Goal: Task Accomplishment & Management: Manage account settings

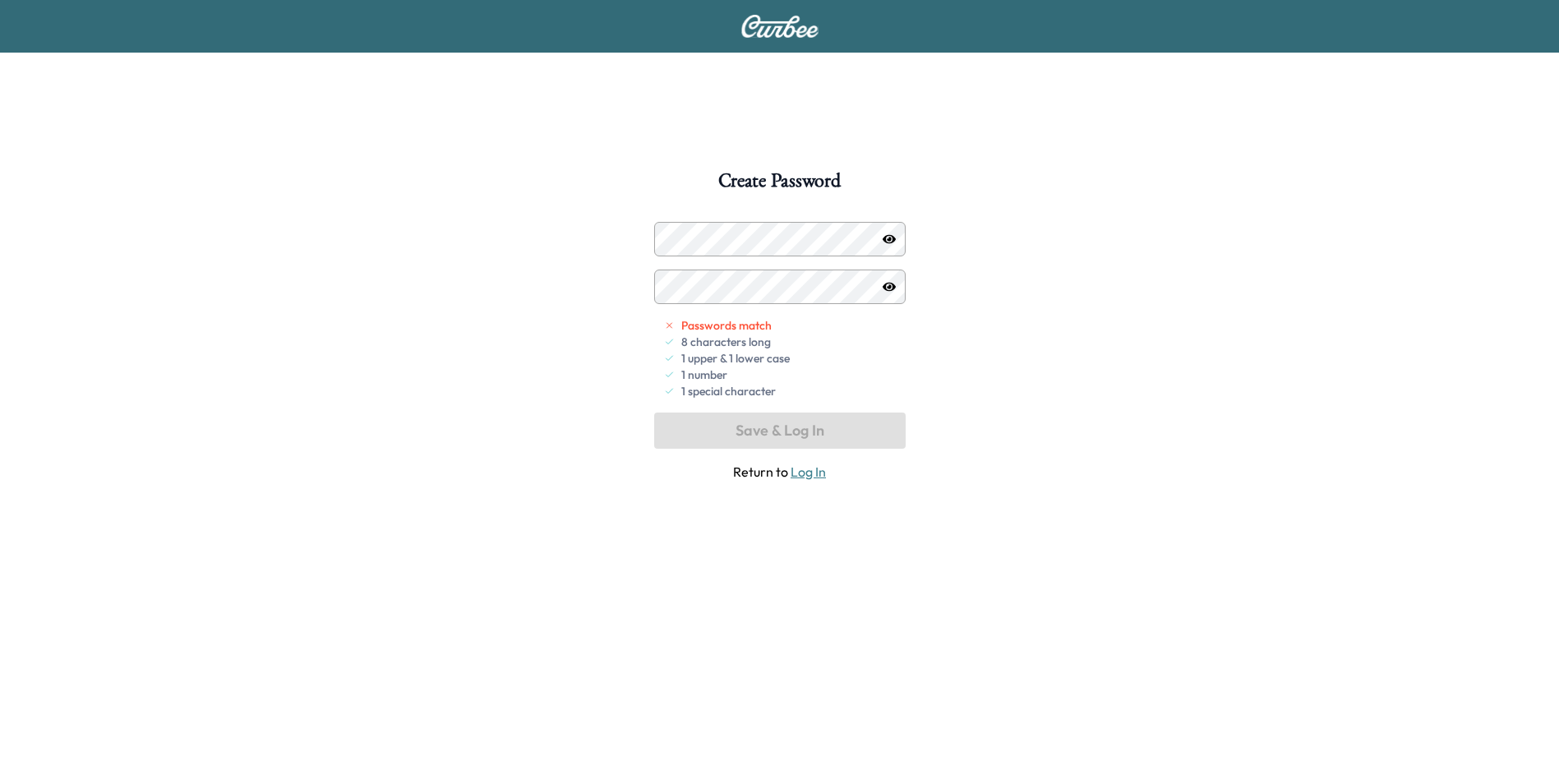
click at [885, 288] on icon "button" at bounding box center [889, 287] width 14 height 14
click at [815, 433] on button "Save & Log In" at bounding box center [780, 431] width 251 height 36
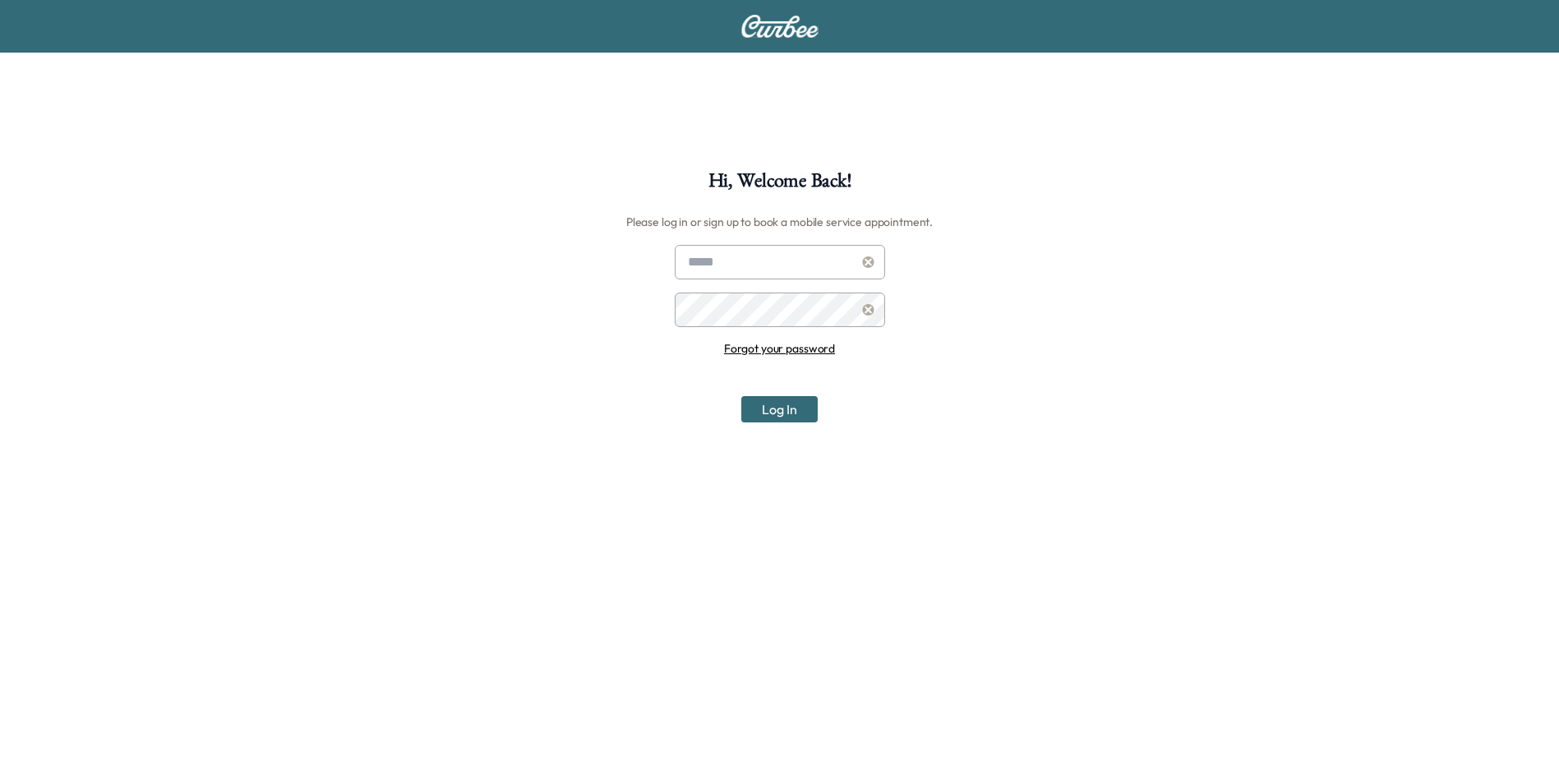
click at [765, 266] on input "text" at bounding box center [780, 262] width 211 height 34
type input "**********"
click at [870, 314] on icon at bounding box center [869, 310] width 12 height 12
click at [784, 404] on button "Log In" at bounding box center [780, 409] width 77 height 26
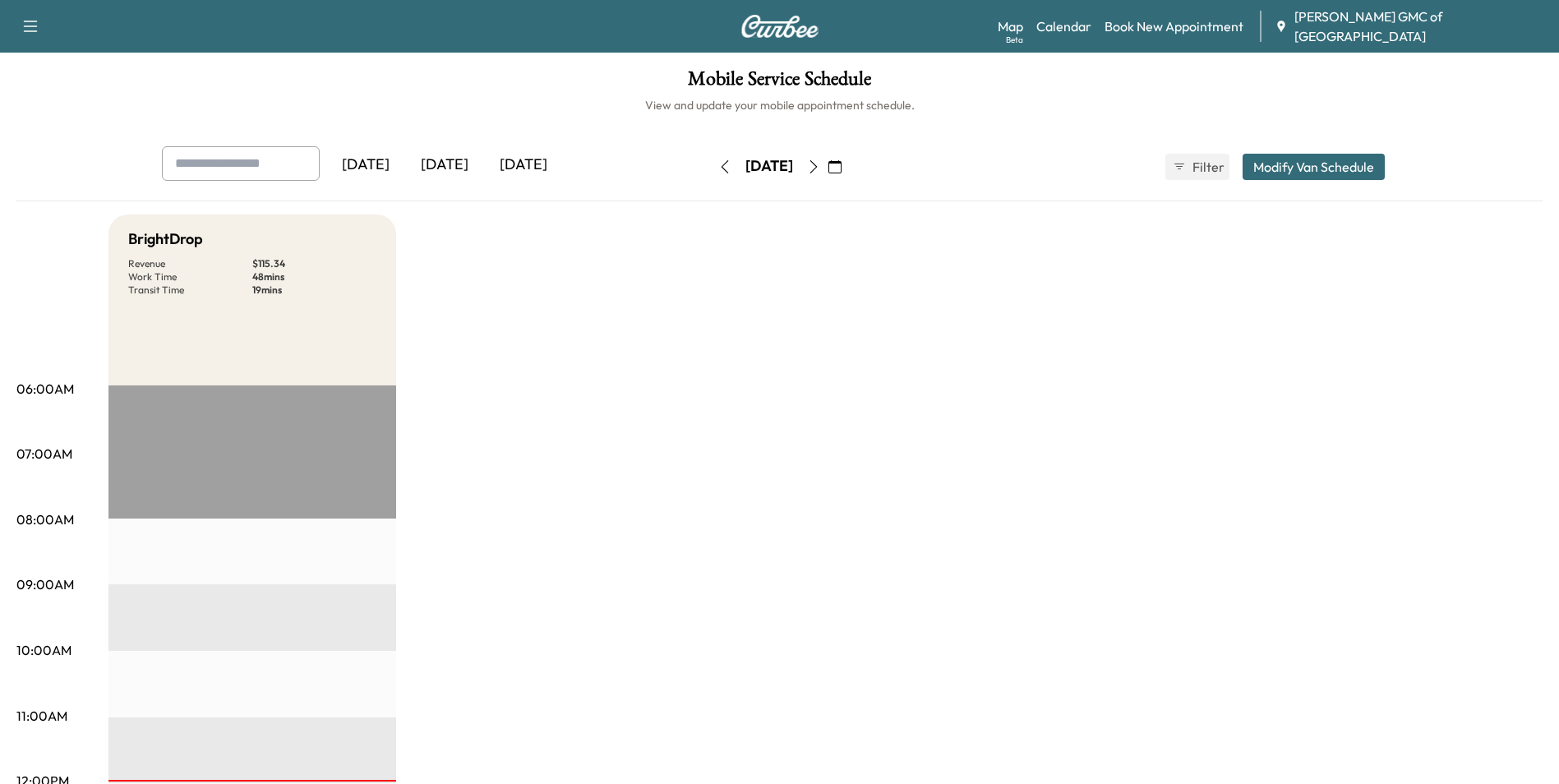
click at [820, 167] on icon "button" at bounding box center [814, 167] width 14 height 14
click at [721, 172] on icon "button" at bounding box center [725, 167] width 7 height 14
click at [711, 172] on button "button" at bounding box center [725, 167] width 28 height 26
click at [820, 168] on icon "button" at bounding box center [814, 167] width 14 height 14
drag, startPoint x: 345, startPoint y: 0, endPoint x: 174, endPoint y: 23, distance: 172.5
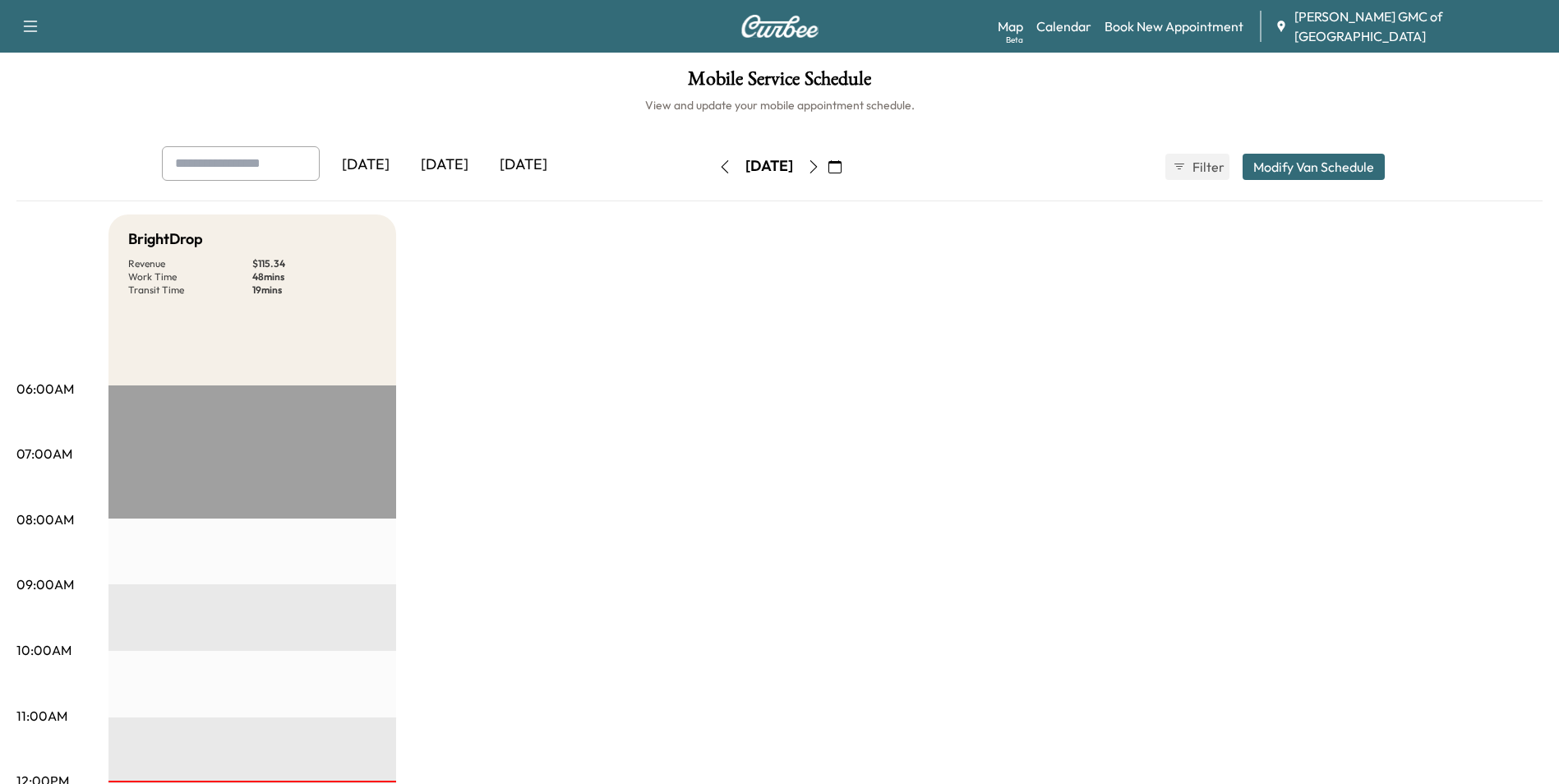
click at [173, 27] on div "Support Log Out Map Beta Calendar Book New Appointment [PERSON_NAME] GMC of [GE…" at bounding box center [780, 26] width 1559 height 52
drag, startPoint x: 258, startPoint y: 60, endPoint x: 257, endPoint y: 42, distance: 18.0
click at [254, 59] on div "Mobile Service Schedule View and update your mobile appointment schedule. [DATE…" at bounding box center [780, 758] width 1559 height 1411
